Goal: Check status: Check status

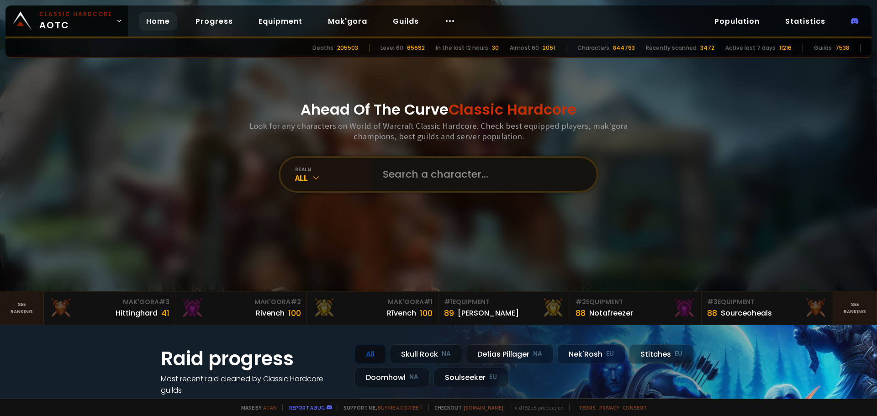
click at [409, 185] on input "text" at bounding box center [481, 174] width 208 height 33
click at [493, 185] on input "text" at bounding box center [481, 174] width 208 height 33
type input "heysup"
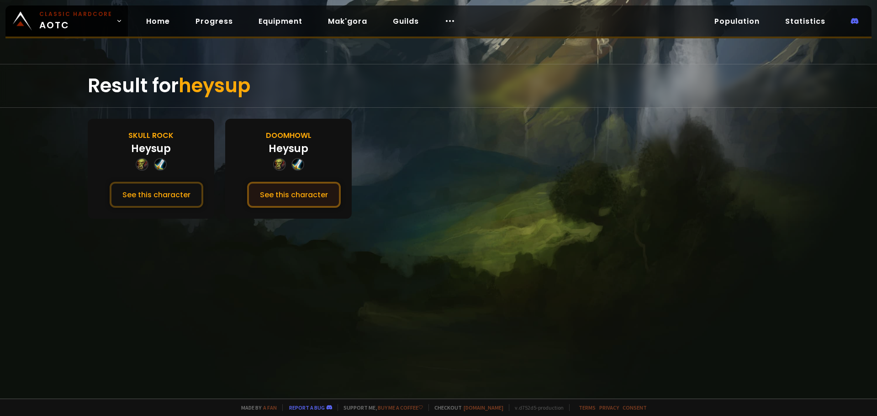
click at [316, 200] on button "See this character" at bounding box center [294, 195] width 94 height 26
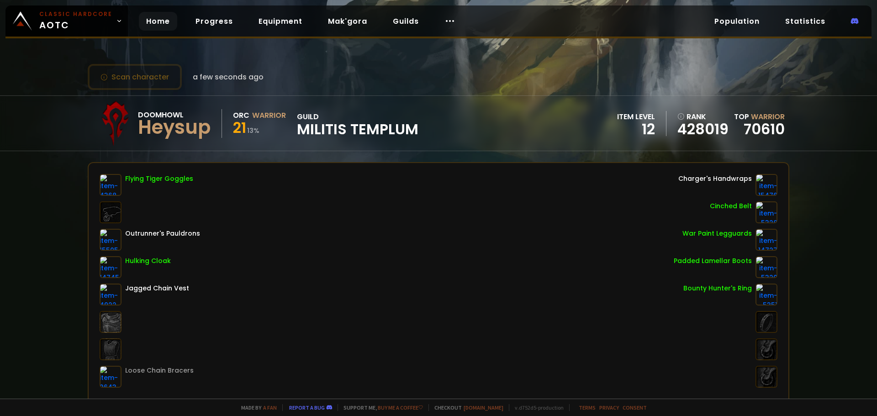
click at [166, 23] on link "Home" at bounding box center [158, 21] width 38 height 19
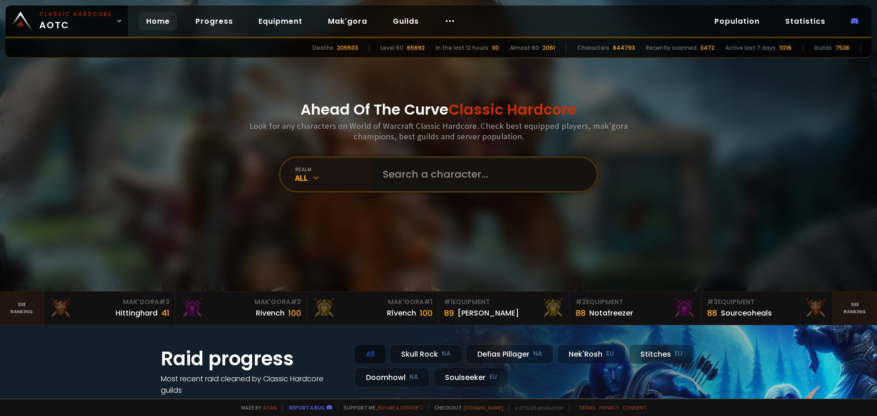
click at [438, 174] on input "text" at bounding box center [481, 174] width 208 height 33
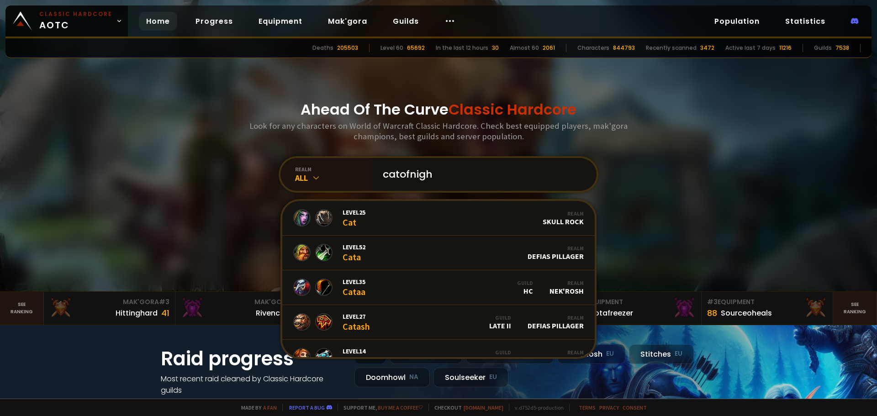
type input "catofnight"
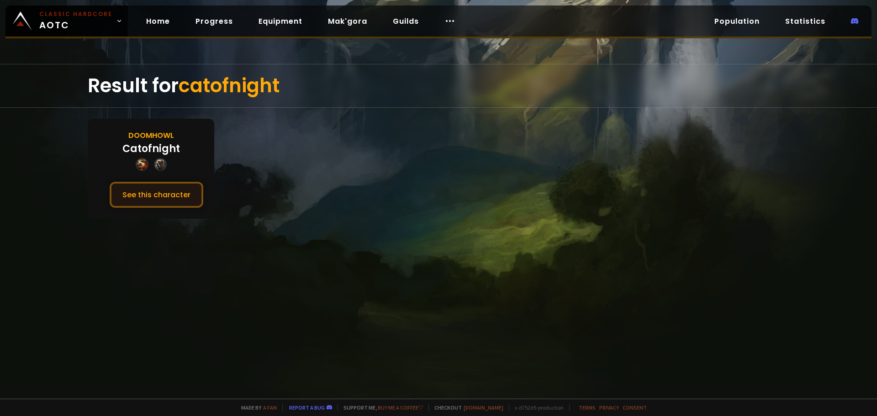
click at [160, 204] on button "See this character" at bounding box center [157, 195] width 94 height 26
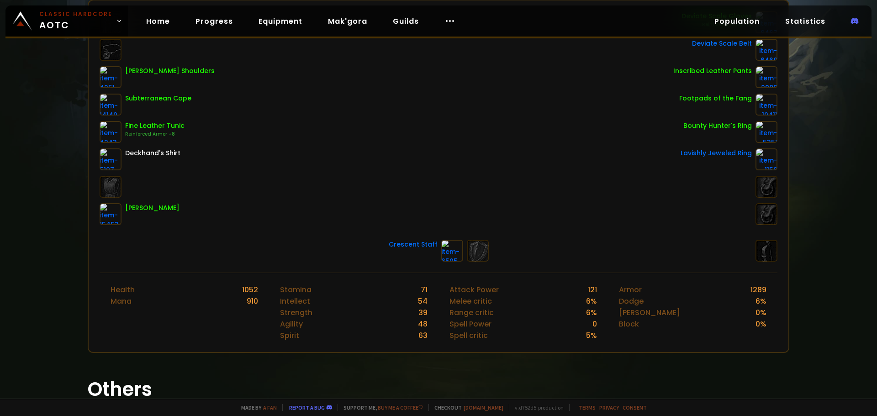
scroll to position [137, 0]
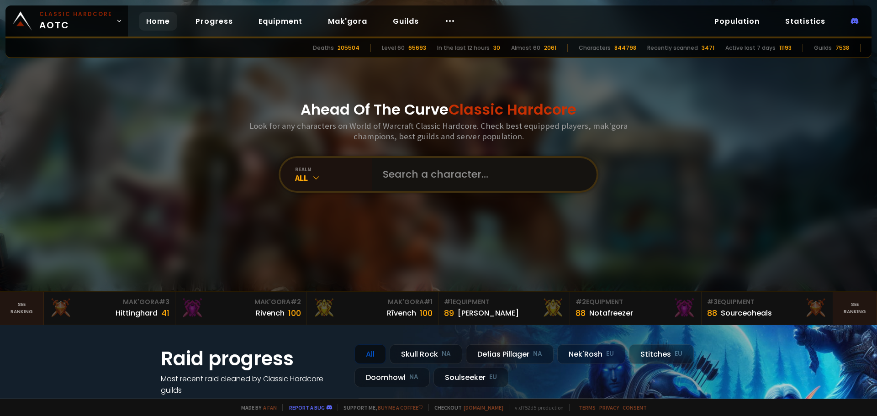
click at [417, 179] on input "text" at bounding box center [481, 174] width 208 height 33
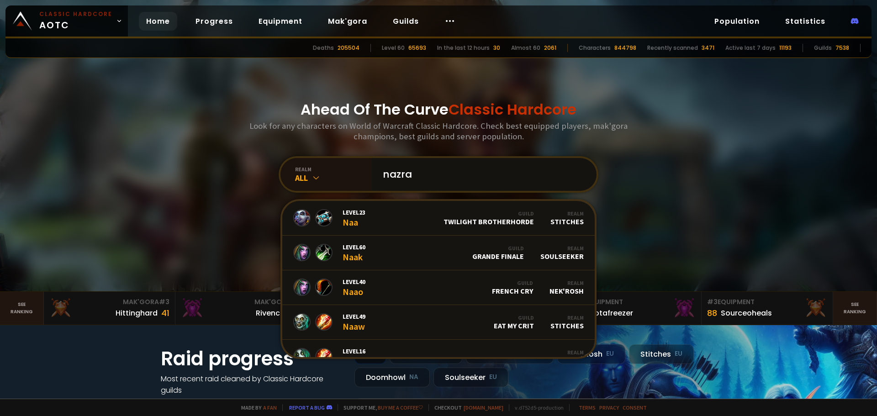
type input "nazrah"
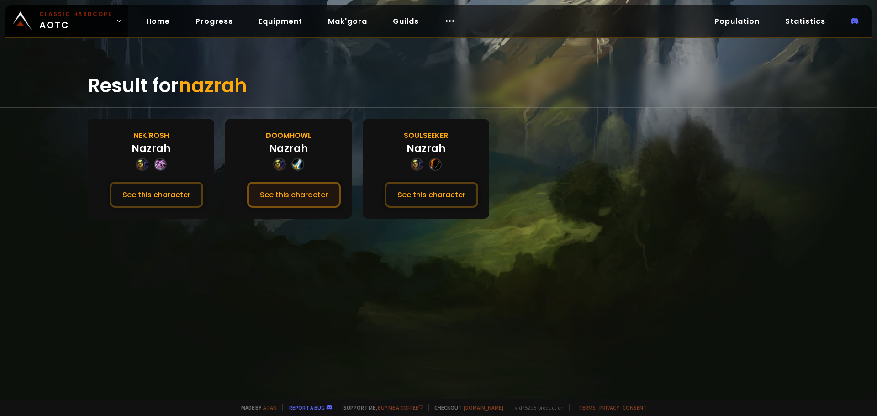
click at [295, 199] on button "See this character" at bounding box center [294, 195] width 94 height 26
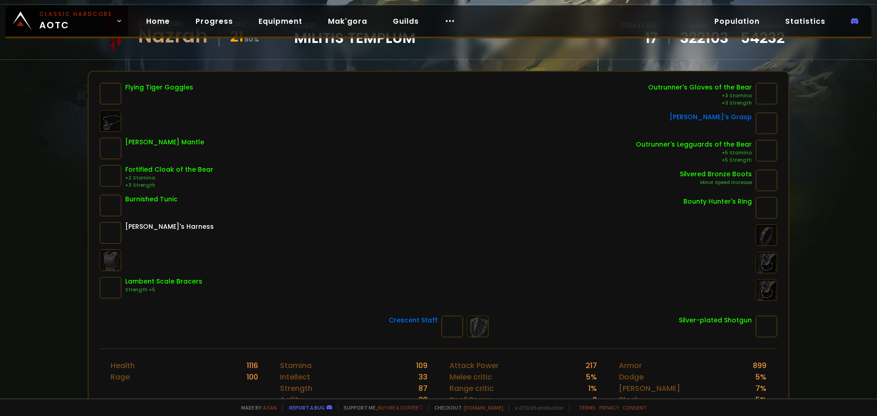
scroll to position [84, 0]
